Goal: Information Seeking & Learning: Learn about a topic

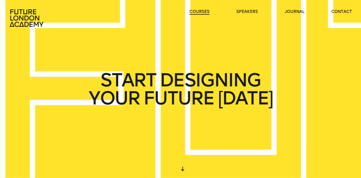
click at [202, 11] on link "courses" at bounding box center [200, 12] width 20 height 6
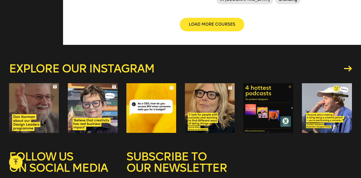
scroll to position [778, 0]
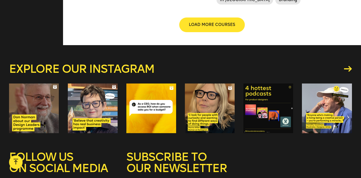
click at [208, 25] on span "LOAD MORE COURSES" at bounding box center [212, 25] width 46 height 6
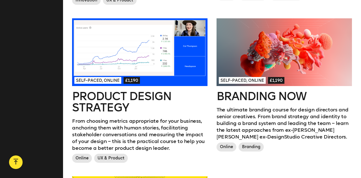
scroll to position [315, 0]
click at [251, 76] on div at bounding box center [284, 52] width 135 height 68
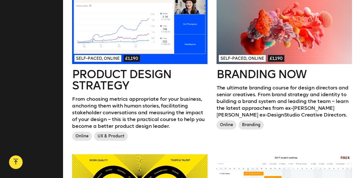
scroll to position [337, 0]
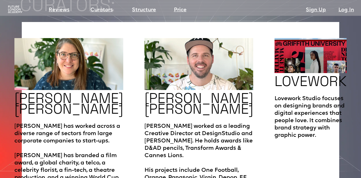
scroll to position [921, 0]
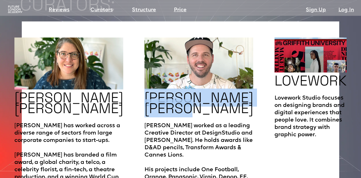
drag, startPoint x: 139, startPoint y: 59, endPoint x: 191, endPoint y: 77, distance: 54.4
click at [191, 92] on h2 "[PERSON_NAME] [PERSON_NAME]" at bounding box center [199, 102] width 109 height 21
copy h2 "[PERSON_NAME] [PERSON_NAME]"
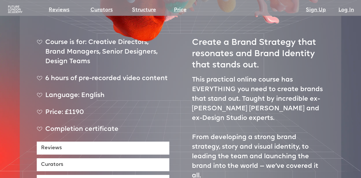
scroll to position [203, 0]
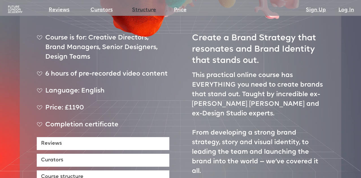
click at [141, 8] on link "Structure" at bounding box center [144, 10] width 24 height 8
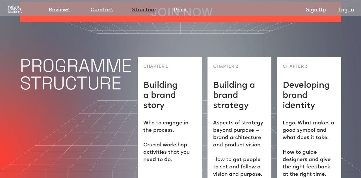
scroll to position [1392, 0]
click at [178, 12] on link "Price" at bounding box center [180, 10] width 13 height 8
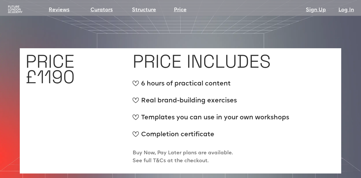
scroll to position [2115, 0]
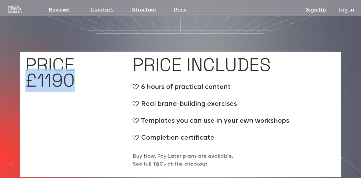
drag, startPoint x: 27, startPoint y: 47, endPoint x: 71, endPoint y: 48, distance: 44.1
click at [71, 57] on h1 "PRICE £1190" at bounding box center [49, 72] width 49 height 31
copy h1 "£1190"
